Goal: Navigation & Orientation: Find specific page/section

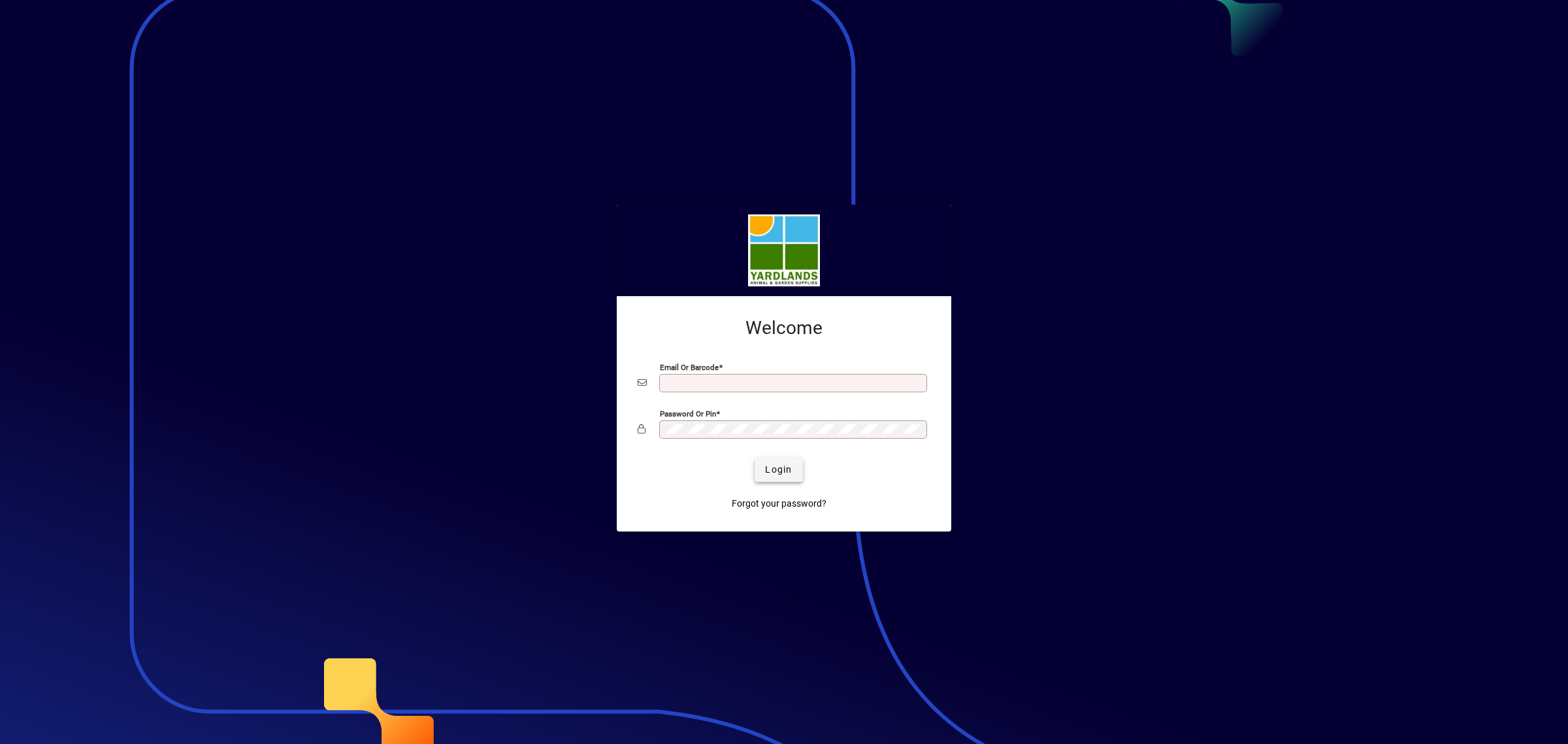
type input "**********"
drag, startPoint x: 777, startPoint y: 464, endPoint x: 253, endPoint y: 463, distance: 524.0
click at [777, 461] on button "Login" at bounding box center [778, 470] width 47 height 23
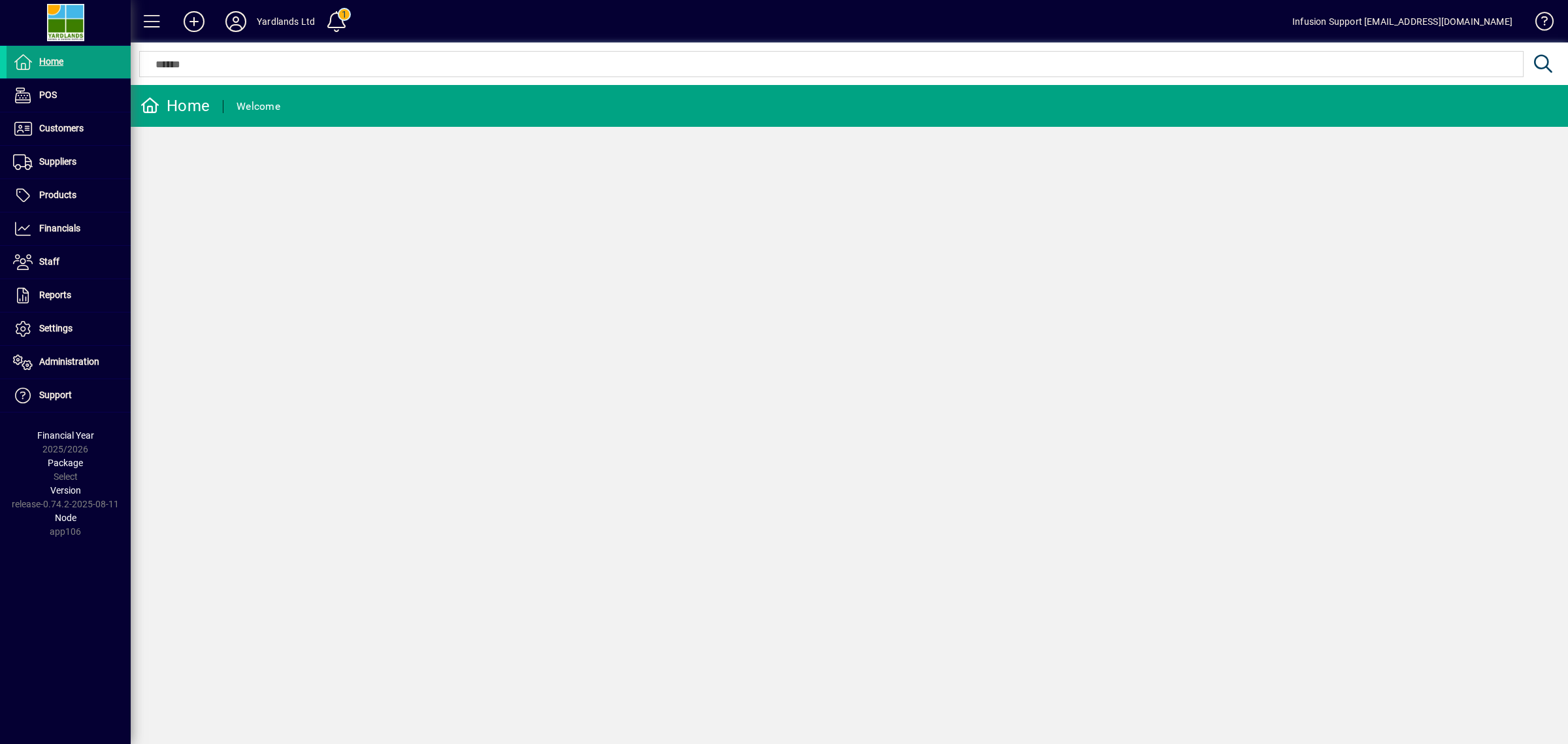
drag, startPoint x: 835, startPoint y: 461, endPoint x: 488, endPoint y: 201, distance: 433.6
click at [818, 455] on div "Home Welcome" at bounding box center [849, 414] width 1437 height 659
click at [230, 19] on icon at bounding box center [236, 21] width 26 height 21
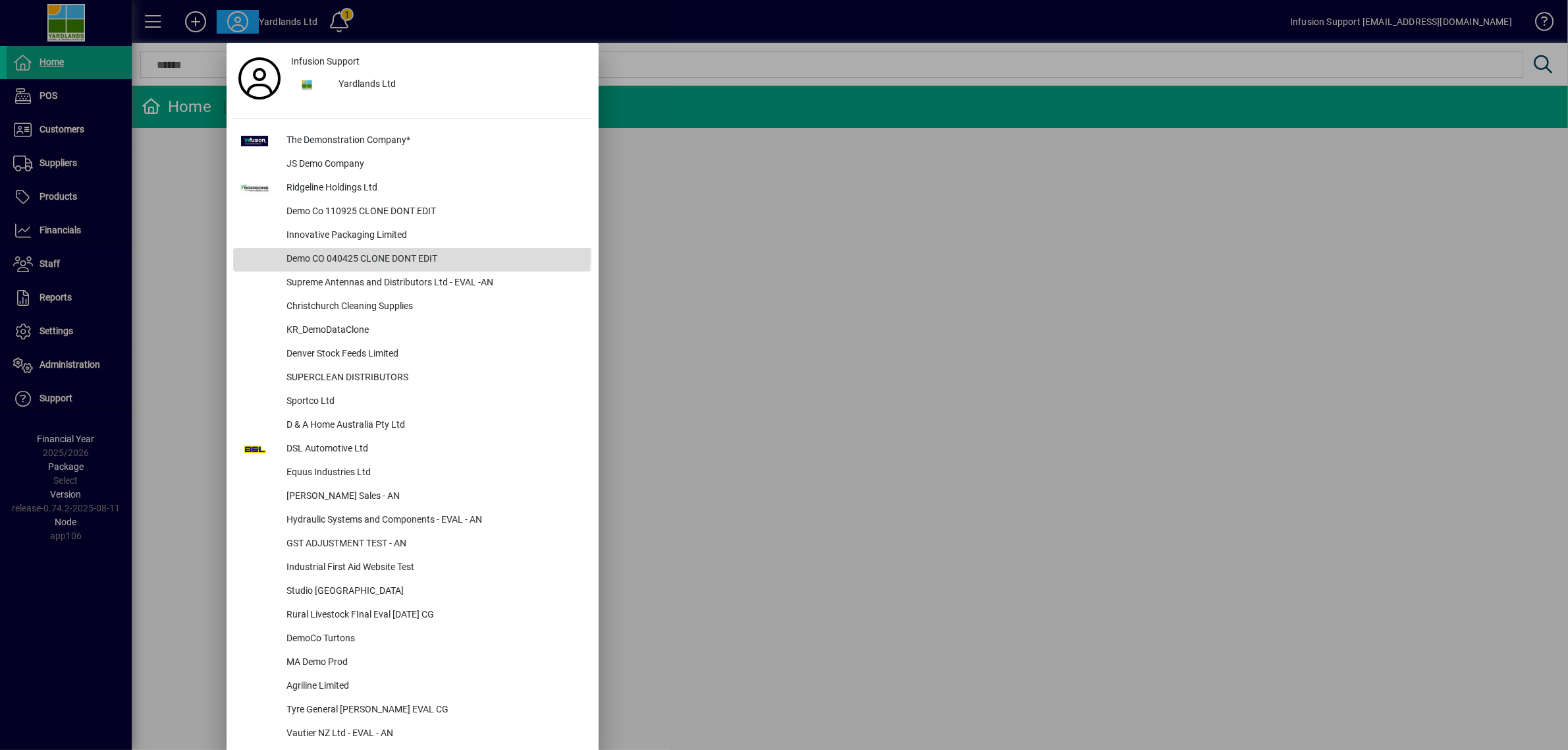
click at [412, 255] on div "Demo CO 040425 CLONE DONT EDIT" at bounding box center [434, 259] width 316 height 24
